Goal: Information Seeking & Learning: Learn about a topic

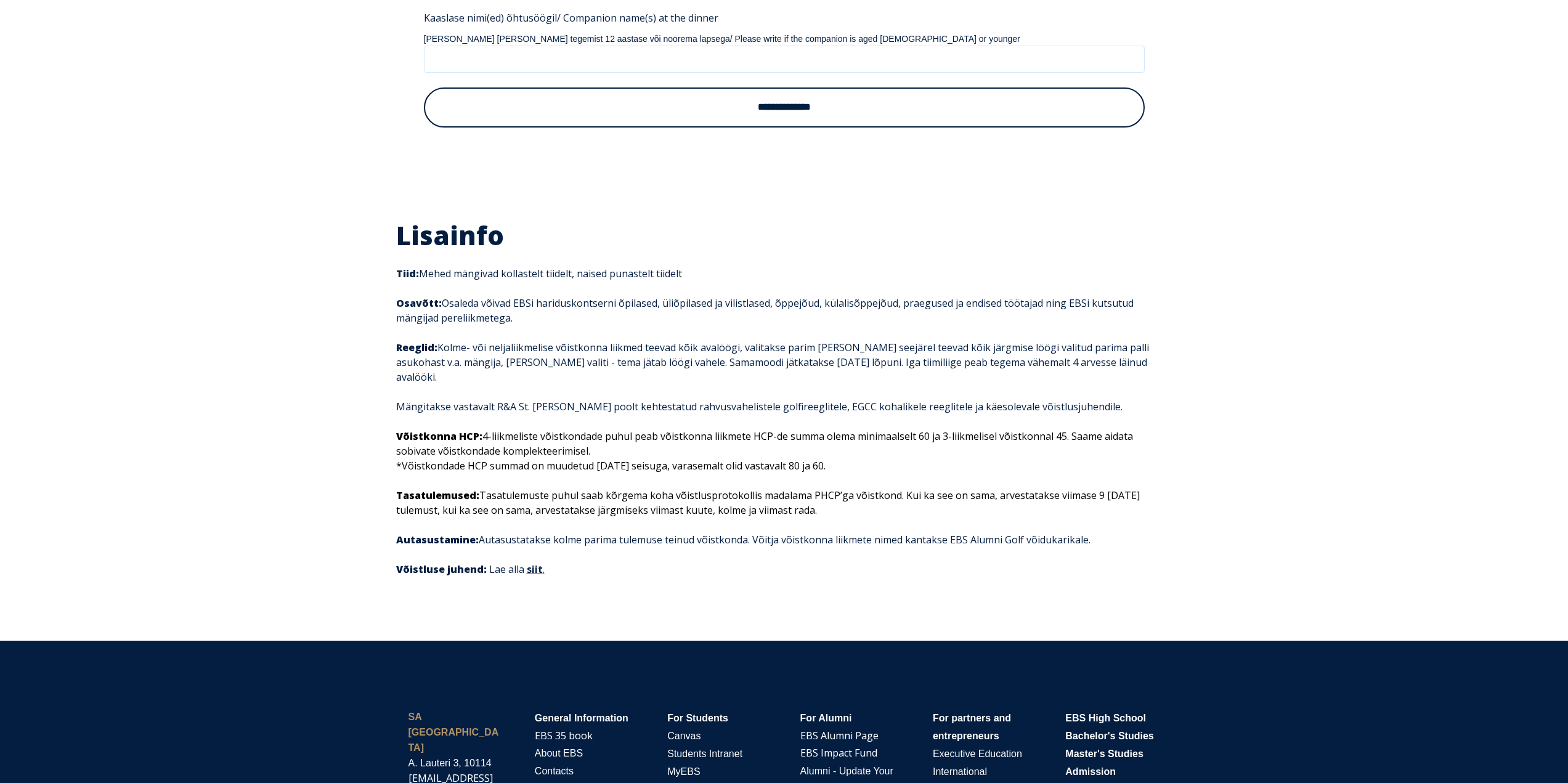
scroll to position [1302, 0]
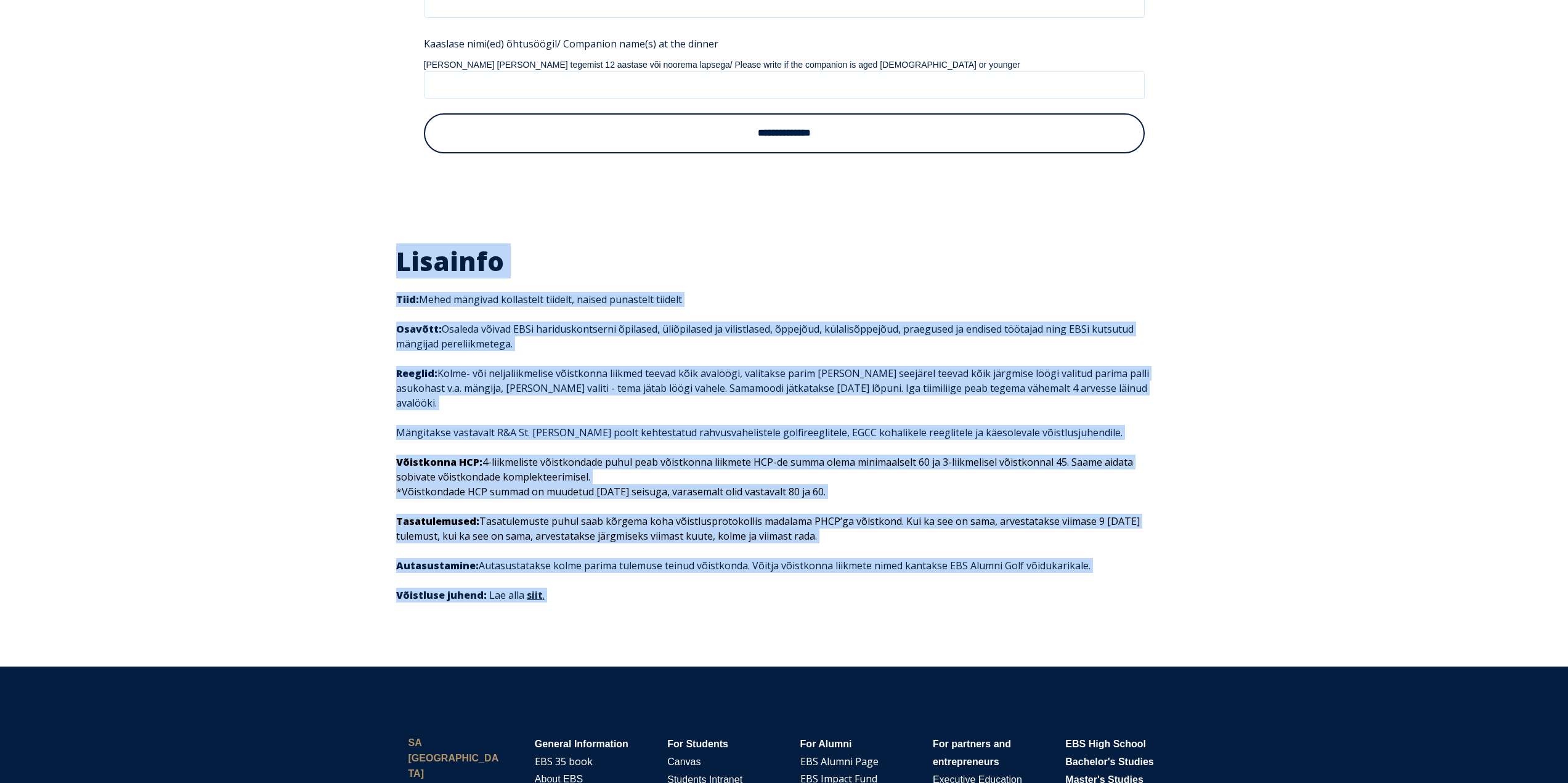
drag, startPoint x: 392, startPoint y: 242, endPoint x: 648, endPoint y: 558, distance: 406.7
click at [648, 558] on div "Lisainfo Tiid: Mehed mängivad kollastelt tiidelt, naised punastelt tiidelt Osav…" at bounding box center [784, 432] width 801 height 373
copy span "Loremips Dolo: Sitam consecte adipiscing elitsed, doeius temporinc utlabor Etdo…"
click at [314, 491] on div "Lisainfo Tiid: Mehed mängivad kollastelt tiidelt, naised punastelt tiidelt Osav…" at bounding box center [784, 431] width 1568 height 471
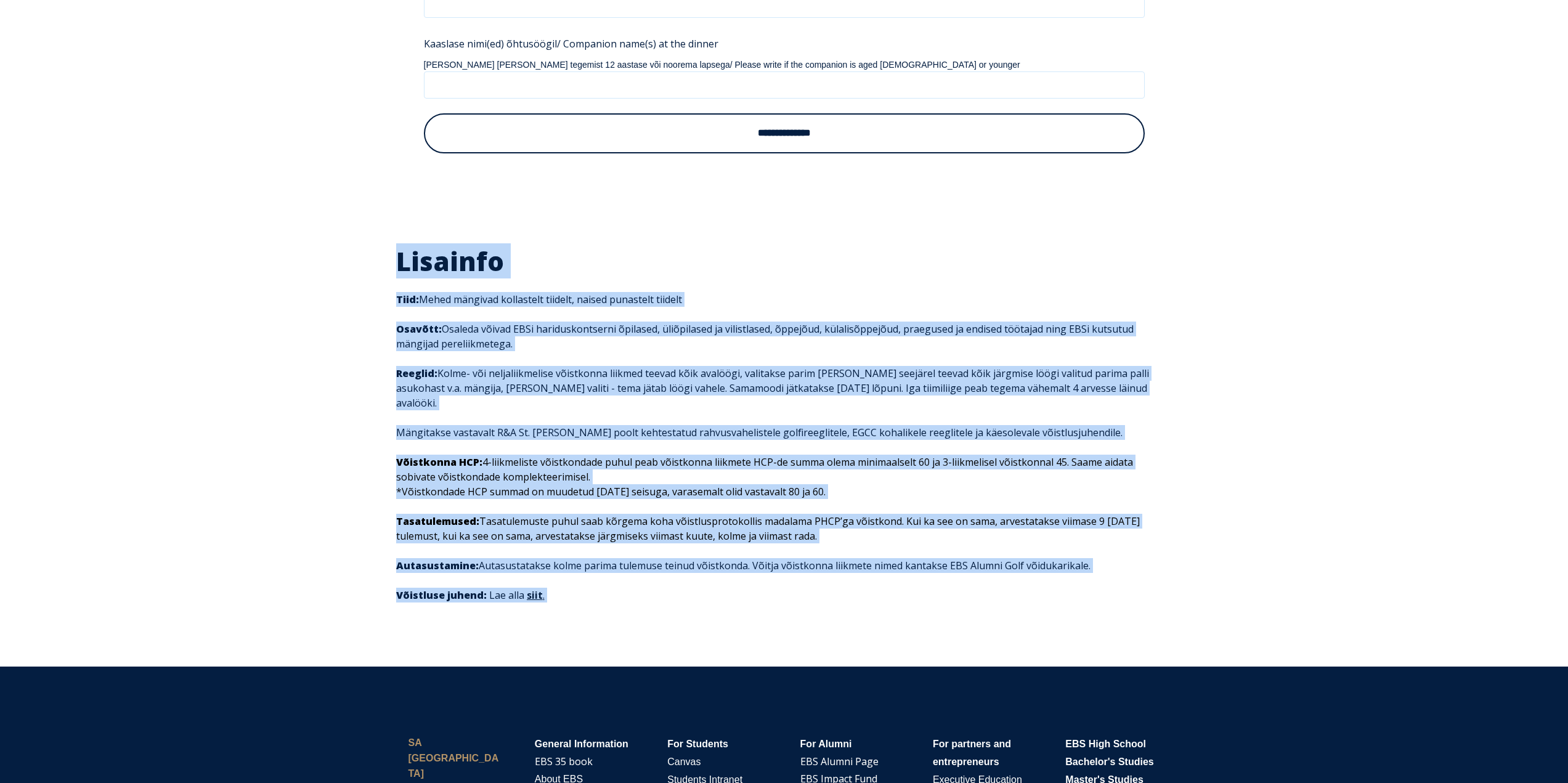
drag, startPoint x: 400, startPoint y: 243, endPoint x: 550, endPoint y: 584, distance: 372.5
click at [550, 584] on div "Lisainfo Tiid: Mehed mängivad kollastelt tiidelt, naised punastelt tiidelt Osav…" at bounding box center [784, 432] width 776 height 373
copy span "Loremips Dolo: Sitam consecte adipiscing elitsed, doeius temporinc utlabor Etdo…"
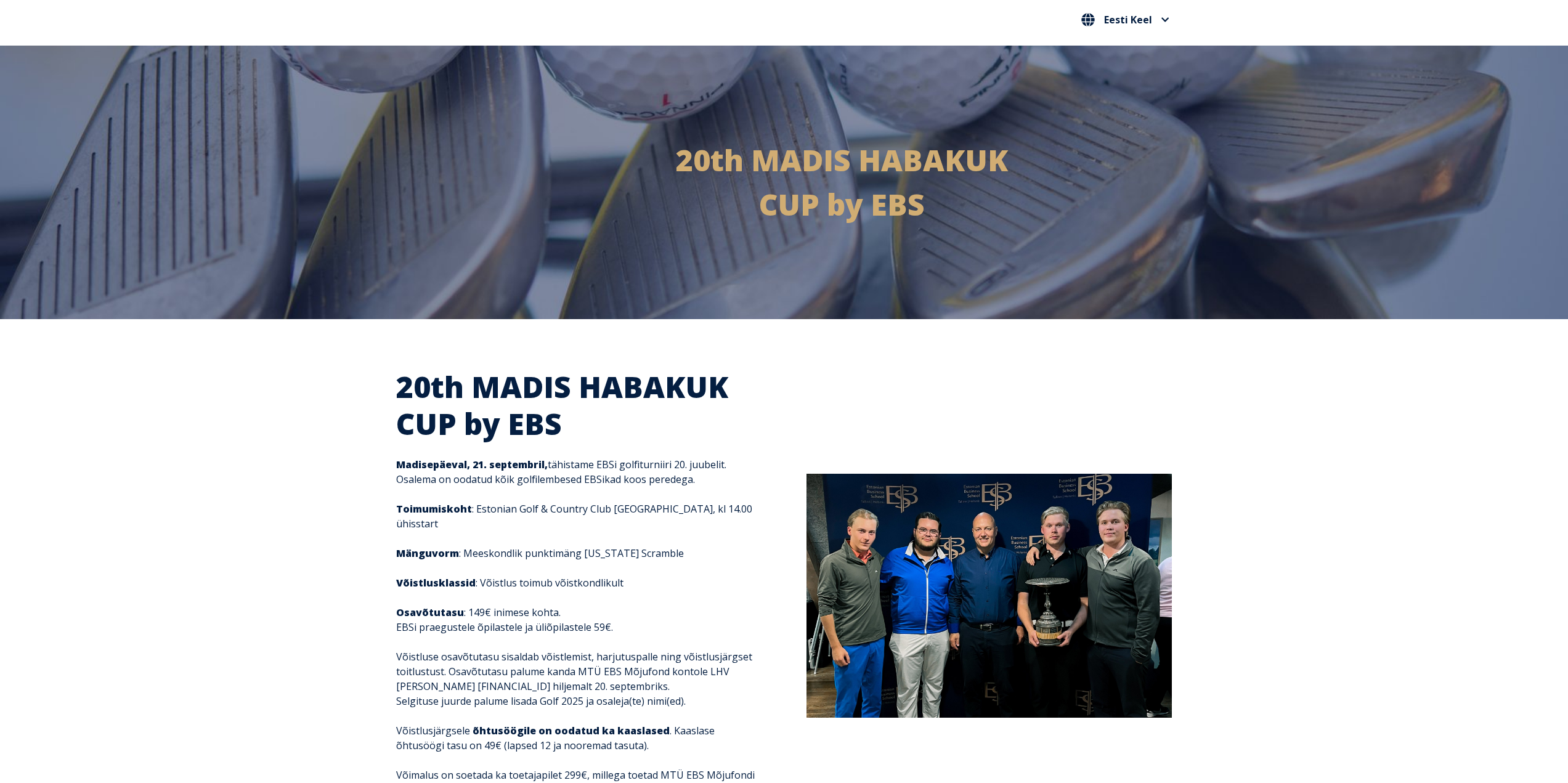
scroll to position [0, 0]
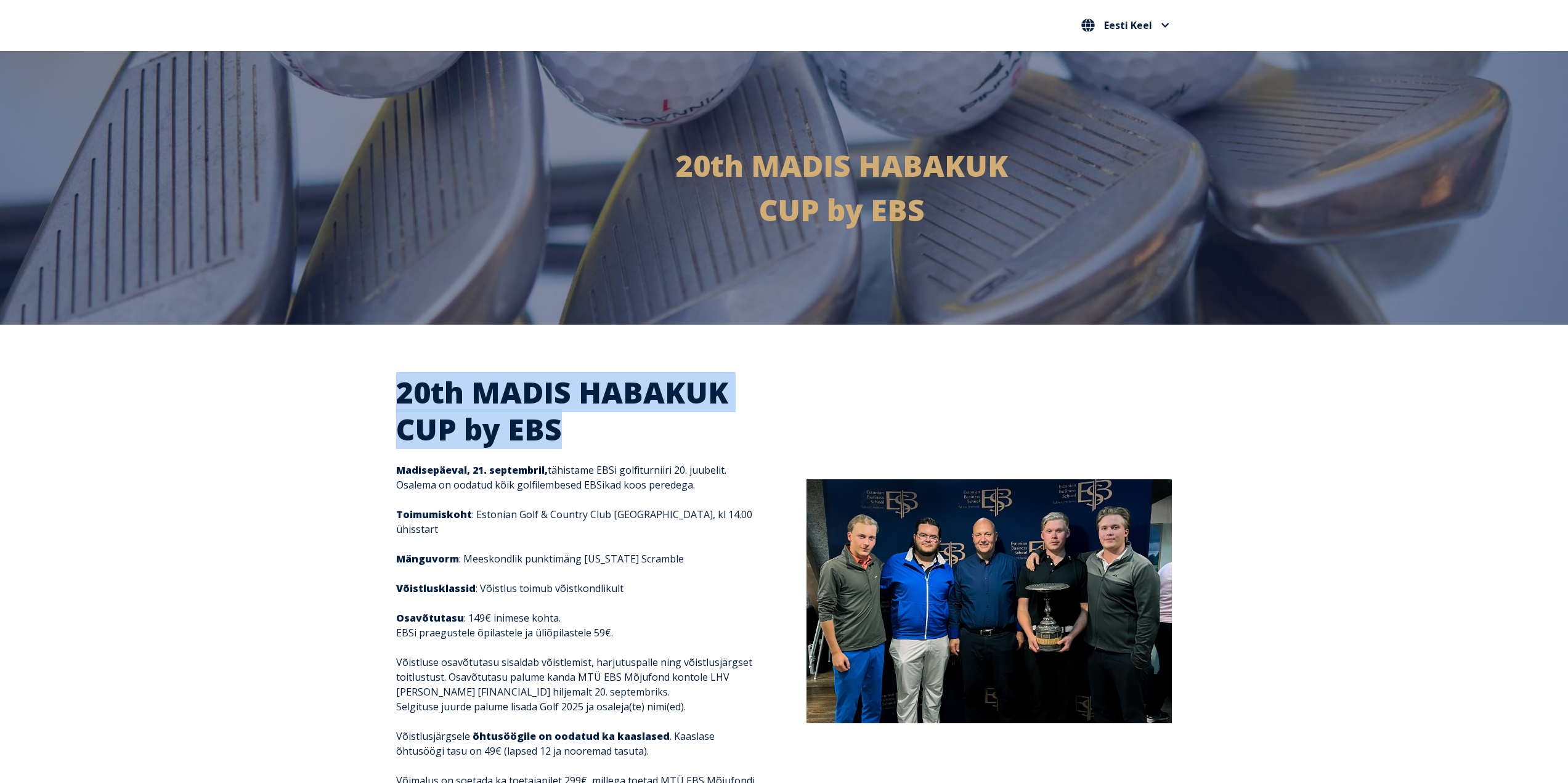
drag, startPoint x: 401, startPoint y: 386, endPoint x: 568, endPoint y: 423, distance: 171.0
click at [568, 423] on h2 "20th MADIS HABAKUK CUP by EBS" at bounding box center [578, 410] width 365 height 74
copy span "20th MADIS HABAKUK CUP by EBS"
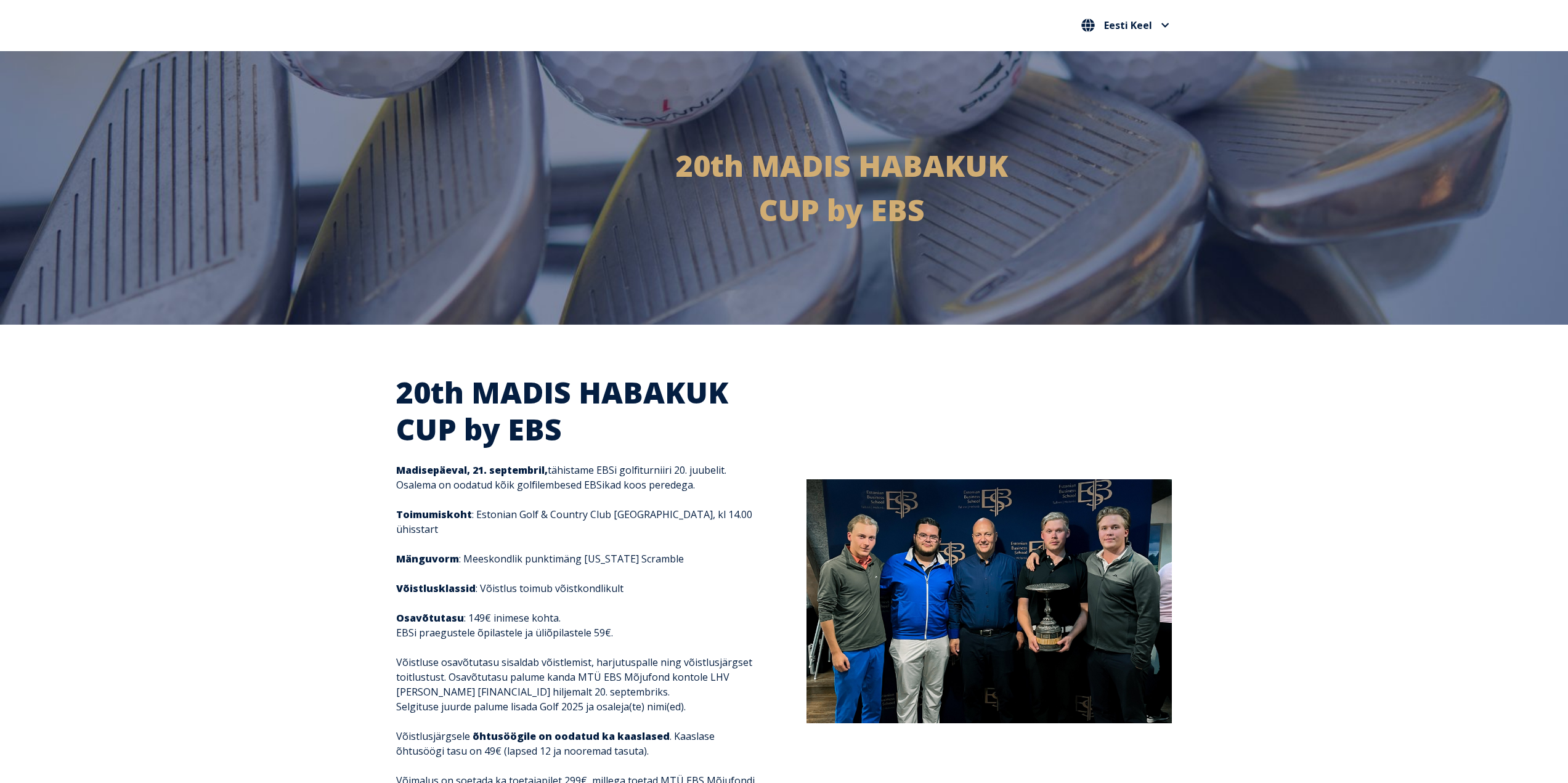
click at [326, 495] on div "20th MADIS HABAKUK CUP by EBS Madisepäeval, 21. septembril, tähistame EBSi golf…" at bounding box center [784, 577] width 1568 height 507
drag, startPoint x: 474, startPoint y: 514, endPoint x: 660, endPoint y: 520, distance: 186.1
click at [660, 520] on p "Toimumiskoht : Estonian Golf & Country Club [GEOGRAPHIC_DATA], kl 14.00 ühissta…" at bounding box center [578, 521] width 365 height 29
copy p "Estonian Golf & Country Club [GEOGRAPHIC_DATA]"
click at [339, 528] on div "20th MADIS HABAKUK CUP by EBS Madisepäeval, 21. septembril, tähistame EBSi golf…" at bounding box center [784, 577] width 1568 height 507
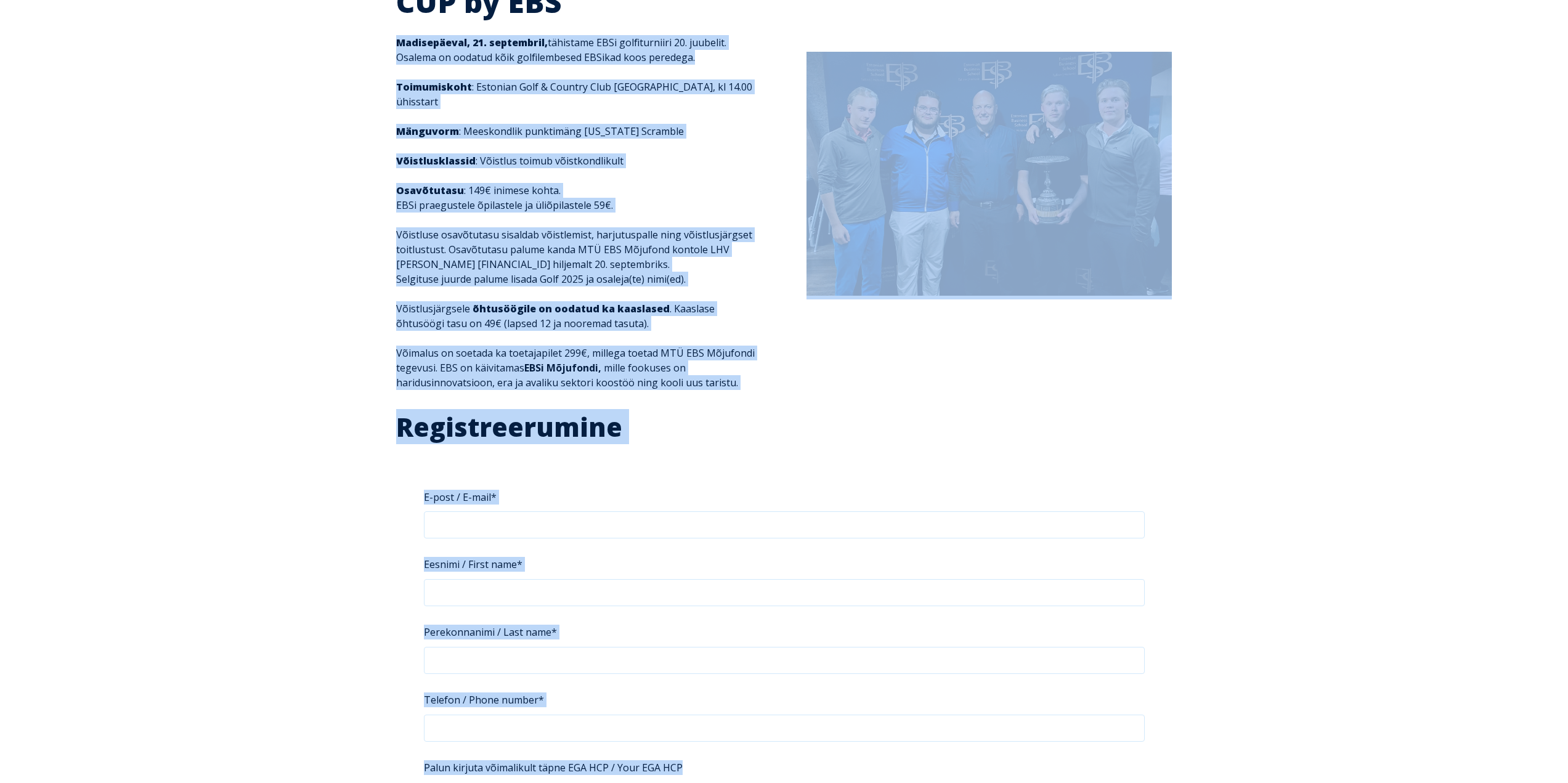
scroll to position [440, 0]
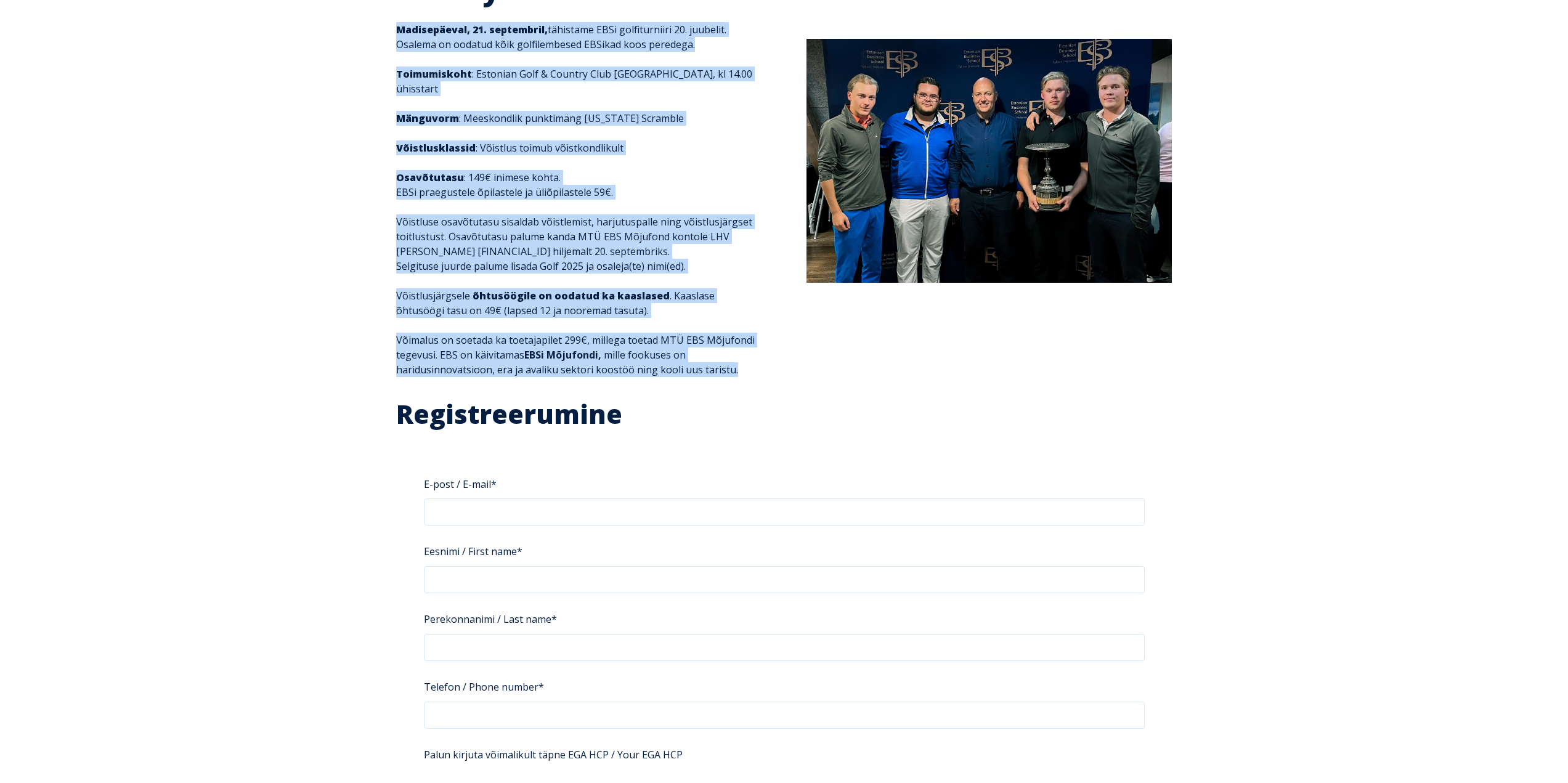
drag, startPoint x: 397, startPoint y: 468, endPoint x: 790, endPoint y: 350, distance: 410.3
click at [790, 350] on div "20th MADIS HABAKUK CUP by EBS Madisepäeval, 21. septembril, tähistame EBSi golf…" at bounding box center [784, 162] width 801 height 458
copy div "Loremipsumdo, 24. sitametcon, adipiscin ELIt seddoeiusmodt 15. incididu. Utlabo…"
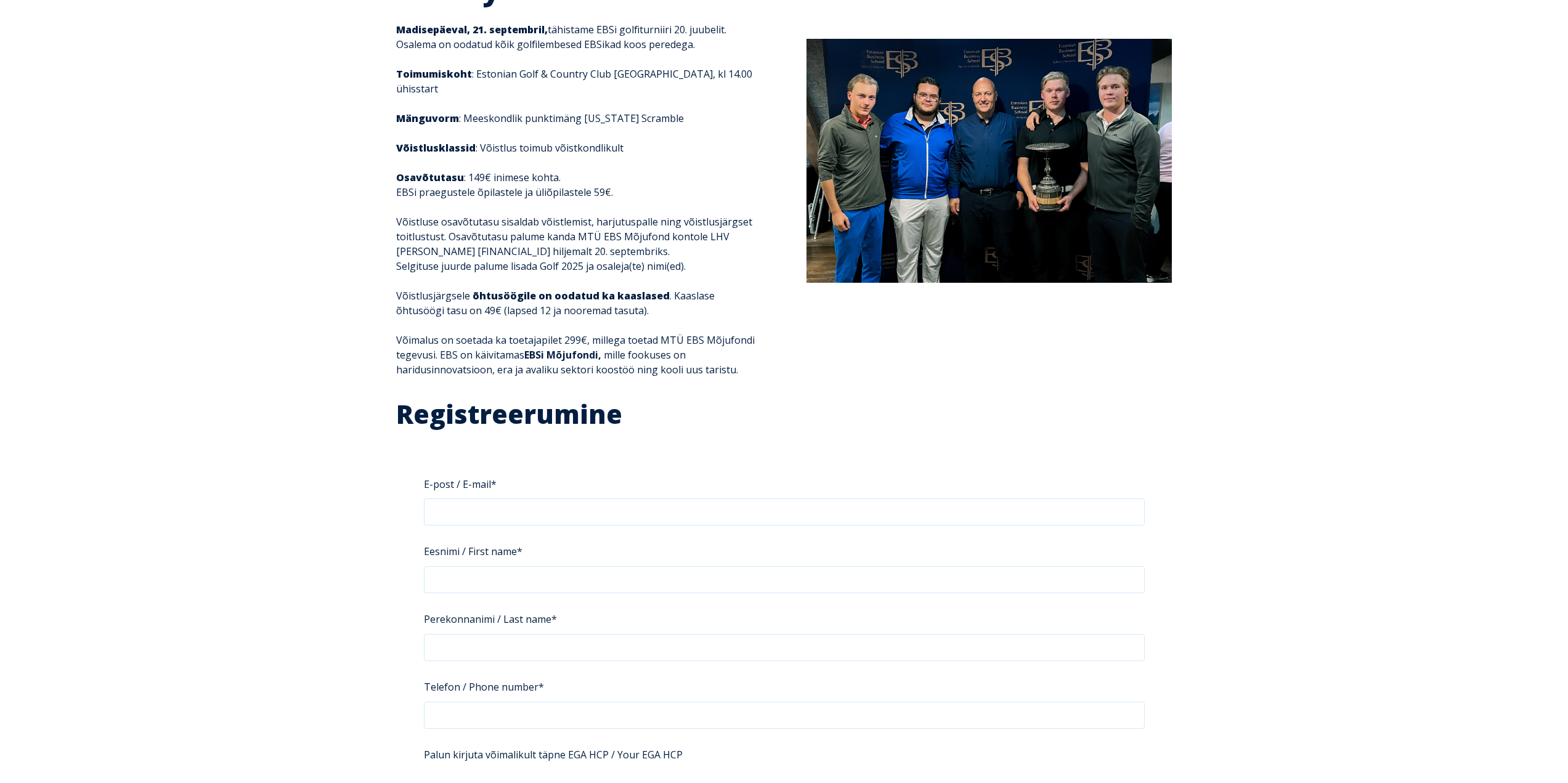
click at [212, 190] on div "20th MADIS HABAKUK CUP by EBS Madisepäeval, 21. septembril, tähistame EBSi golf…" at bounding box center [784, 138] width 1568 height 507
